Goal: Use online tool/utility: Utilize a website feature to perform a specific function

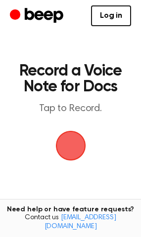
click at [69, 149] on span "button" at bounding box center [70, 145] width 48 height 48
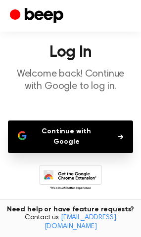
scroll to position [9, 0]
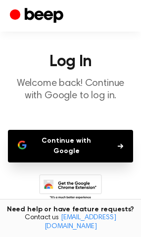
click at [81, 145] on button "Continue with Google" at bounding box center [70, 146] width 125 height 33
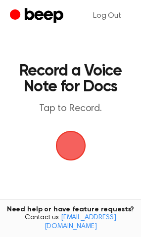
click at [73, 146] on span "button" at bounding box center [70, 146] width 32 height 32
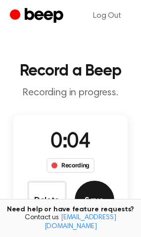
click at [96, 194] on button "Save" at bounding box center [94, 200] width 39 height 39
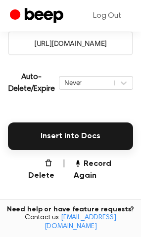
scroll to position [197, 0]
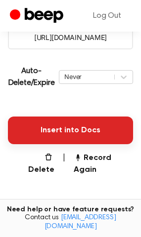
click at [79, 129] on button "Insert into Docs" at bounding box center [70, 130] width 125 height 28
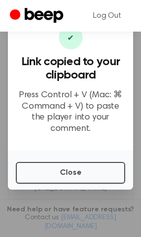
scroll to position [43, 0]
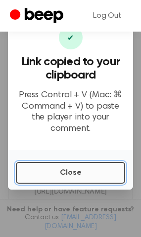
click at [53, 167] on button "Close" at bounding box center [70, 173] width 109 height 22
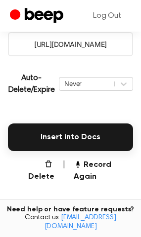
scroll to position [191, 0]
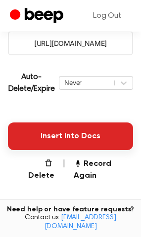
click at [60, 135] on button "Insert into Docs" at bounding box center [70, 136] width 125 height 28
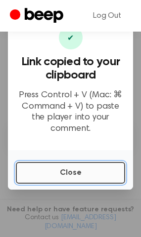
click at [56, 167] on button "Close" at bounding box center [70, 173] width 109 height 22
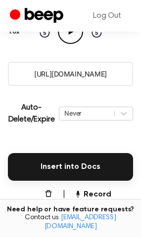
scroll to position [138, 0]
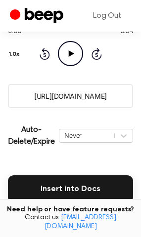
click at [87, 97] on input "[URL][DOMAIN_NAME]" at bounding box center [70, 96] width 125 height 24
